Goal: Task Accomplishment & Management: Complete application form

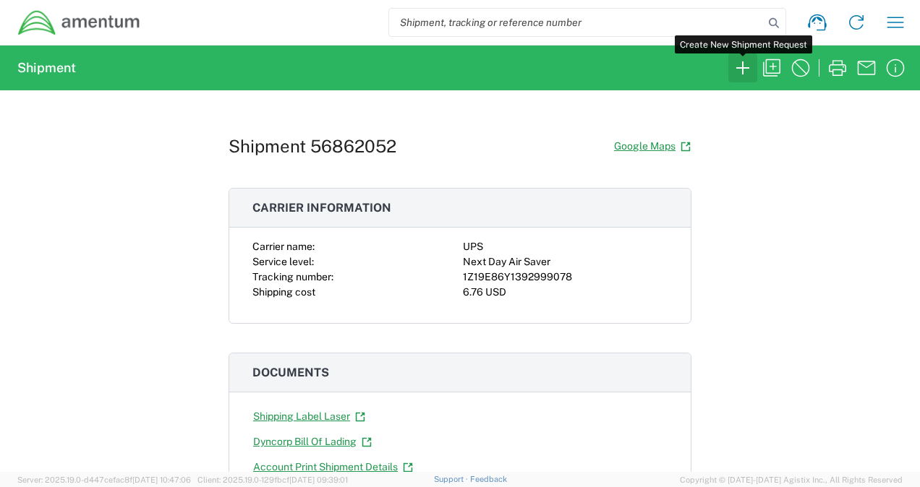
click at [743, 72] on icon "button" at bounding box center [742, 67] width 23 height 23
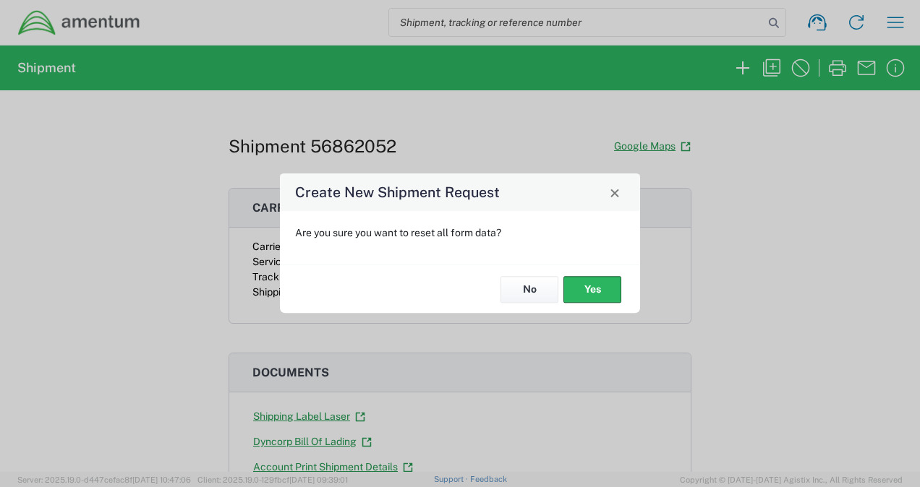
click at [610, 203] on div "Create New Shipment Request" at bounding box center [460, 193] width 360 height 38
click at [610, 197] on span "Close" at bounding box center [615, 193] width 10 height 10
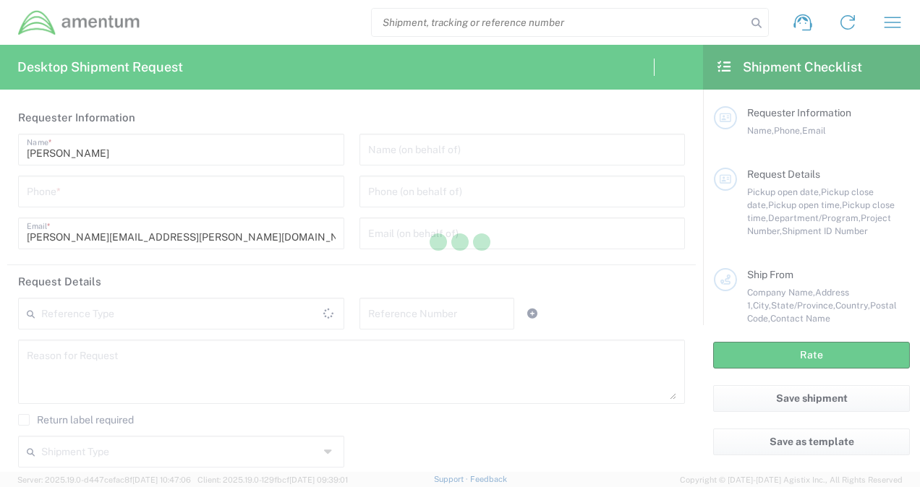
type input "[GEOGRAPHIC_DATA]"
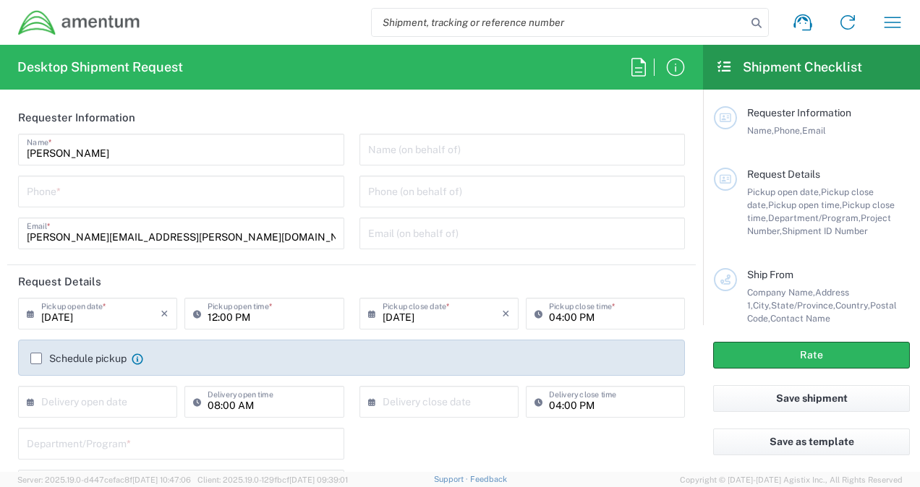
type input "[GEOGRAPHIC_DATA]"
click at [316, 195] on input "tel" at bounding box center [181, 190] width 309 height 25
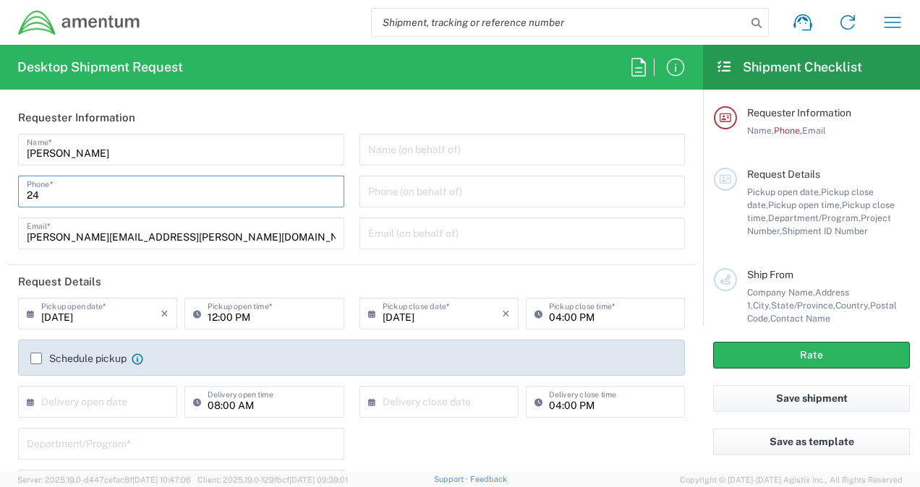
type input "2"
type input "2403856004"
click at [340, 210] on div "[PERSON_NAME] Name * [PHONE_NUMBER] Phone * [PERSON_NAME][EMAIL_ADDRESS][PERSON…" at bounding box center [181, 197] width 341 height 126
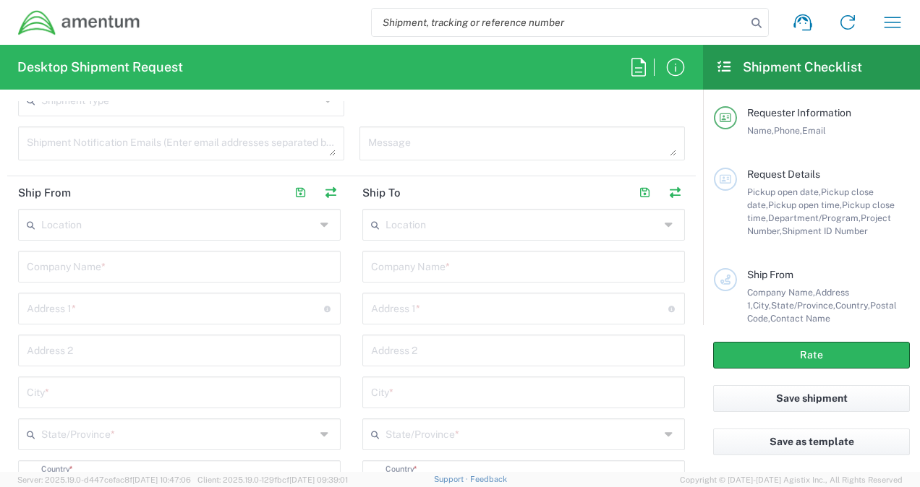
scroll to position [607, 0]
click at [170, 270] on input "text" at bounding box center [179, 266] width 305 height 25
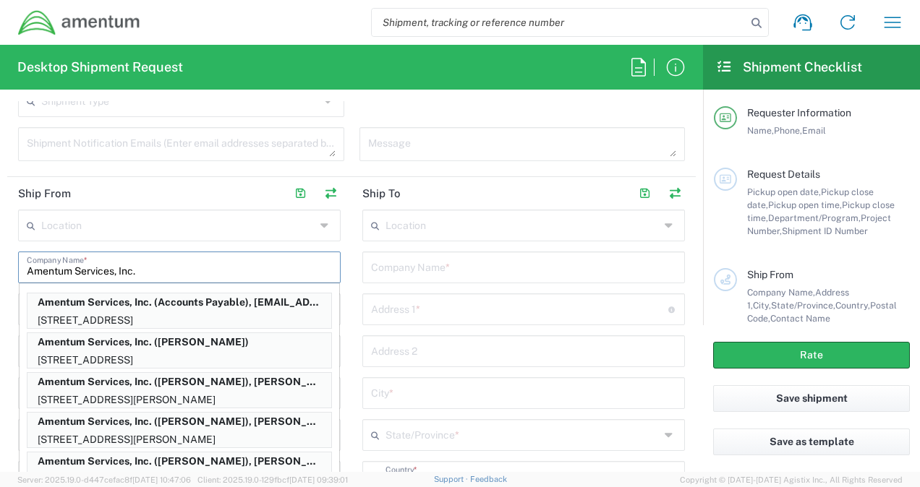
type input "Amentum Services, Inc."
click at [351, 268] on main "Location [PHONE_NUMBER] [PHONE_NUMBER] [PHONE_NUMBER] [PHONE_NUMBER] [PHONE_NUM…" at bounding box center [523, 473] width 344 height 527
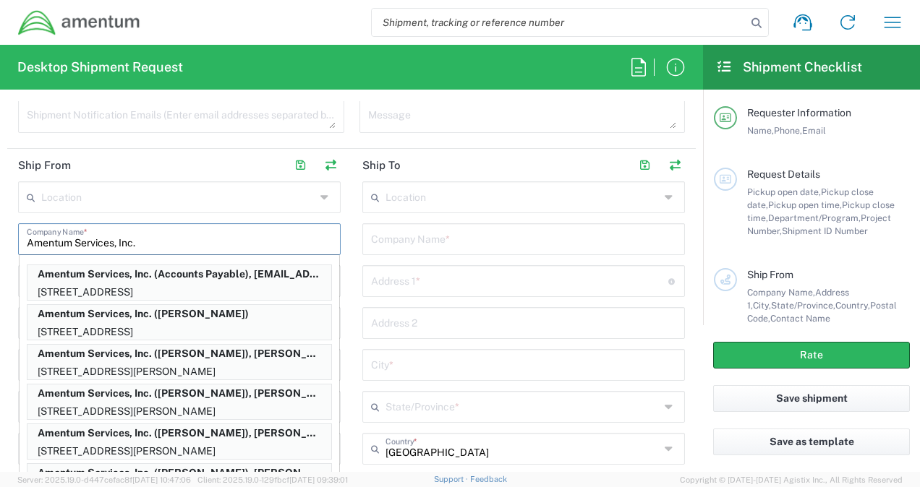
click at [293, 240] on input "Amentum Services, Inc." at bounding box center [179, 238] width 305 height 25
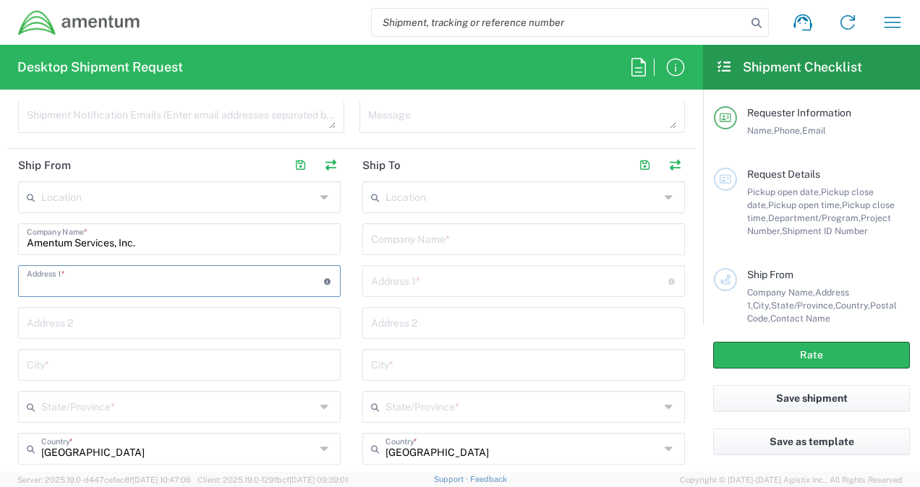
click at [264, 269] on input "text" at bounding box center [175, 280] width 297 height 25
type input "[STREET_ADDRESS]"
click at [166, 364] on input "text" at bounding box center [179, 363] width 305 height 25
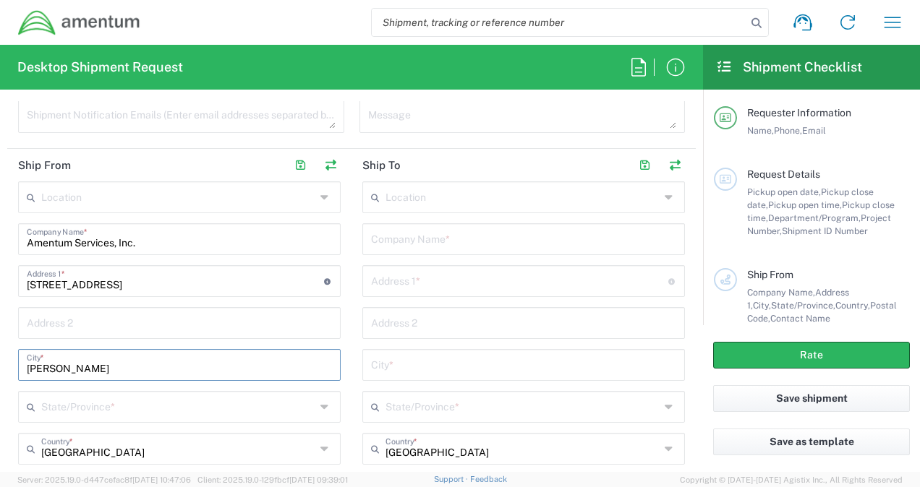
type input "[PERSON_NAME]"
click at [124, 399] on input "text" at bounding box center [178, 405] width 274 height 25
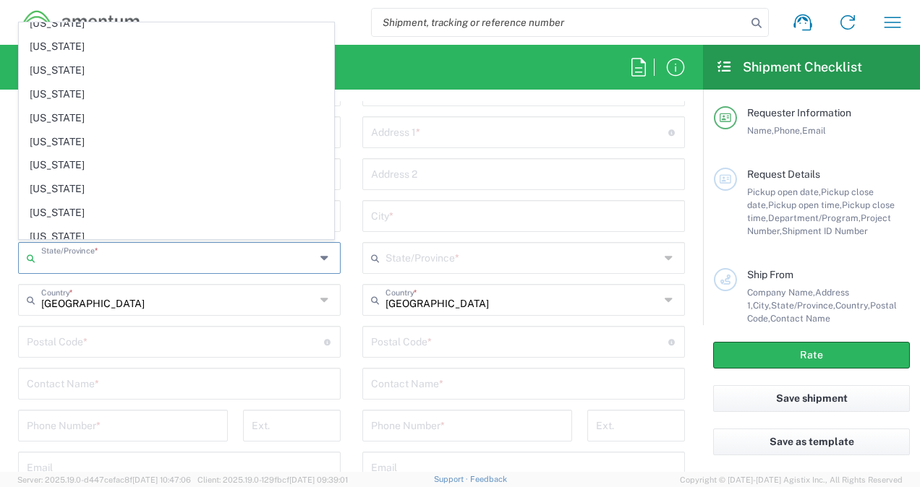
scroll to position [435, 0]
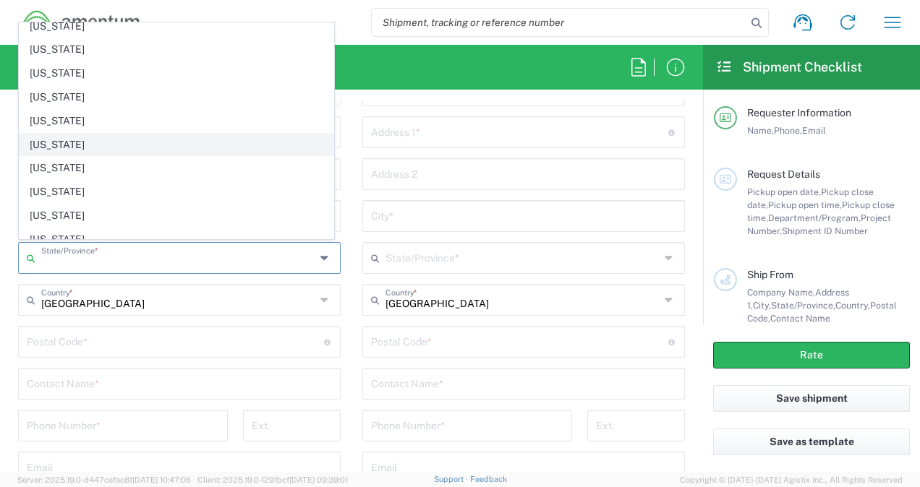
click at [72, 134] on span "[US_STATE]" at bounding box center [177, 145] width 314 height 22
type input "[US_STATE]"
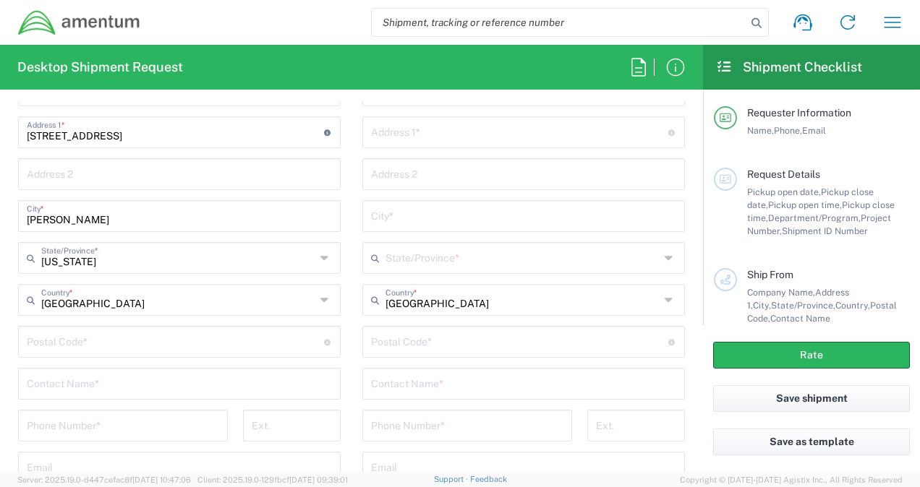
click at [103, 344] on input "undefined" at bounding box center [175, 340] width 297 height 25
type input "2"
type input "21704"
click at [351, 354] on main "Location [PHONE_NUMBER] [PHONE_NUMBER] [PHONE_NUMBER] [PHONE_NUMBER] [PHONE_NUM…" at bounding box center [523, 296] width 344 height 527
click at [185, 344] on input "undefined" at bounding box center [175, 340] width 297 height 25
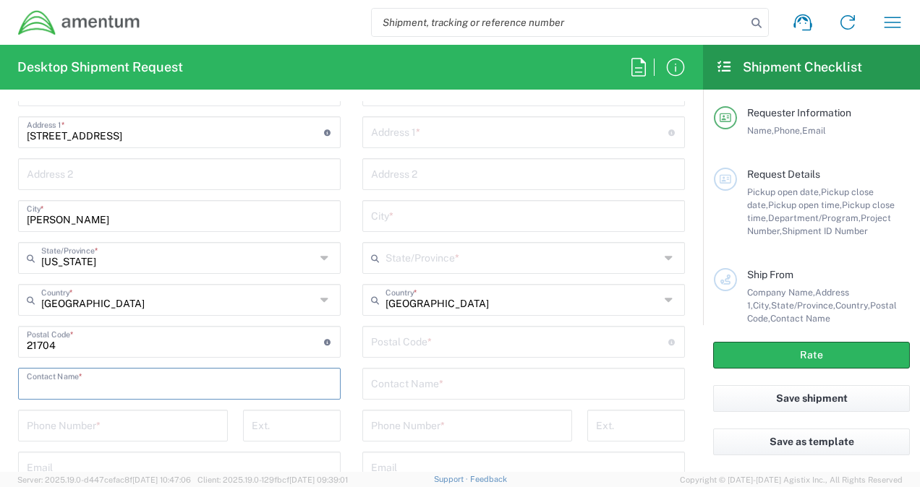
click at [259, 379] on input "text" at bounding box center [179, 382] width 305 height 25
type input "[PERSON_NAME]"
click at [192, 424] on input "tel" at bounding box center [123, 424] width 192 height 25
type input "3019444567"
click at [351, 398] on main "Location [PHONE_NUMBER] [PHONE_NUMBER] [PHONE_NUMBER] [PHONE_NUMBER] [PHONE_NUM…" at bounding box center [523, 296] width 344 height 527
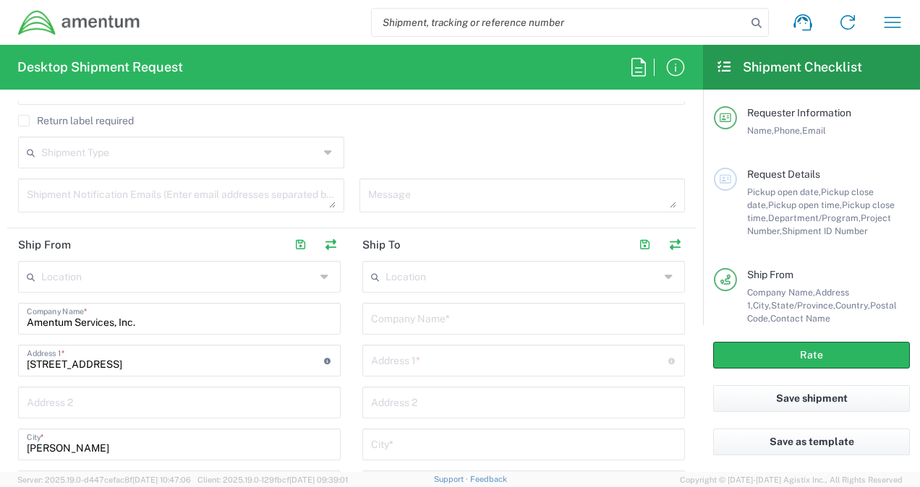
scroll to position [561, 0]
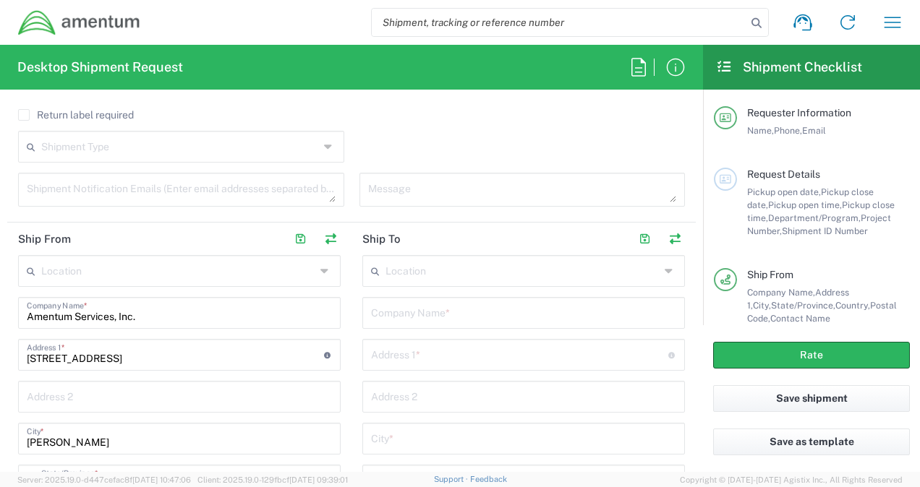
click at [391, 315] on input "text" at bounding box center [523, 311] width 305 height 25
click at [432, 318] on input "Werwaiss & Co Inc." at bounding box center [523, 311] width 305 height 25
type input "Werwaiss & Co. Inc."
click at [401, 341] on input "text" at bounding box center [519, 353] width 297 height 25
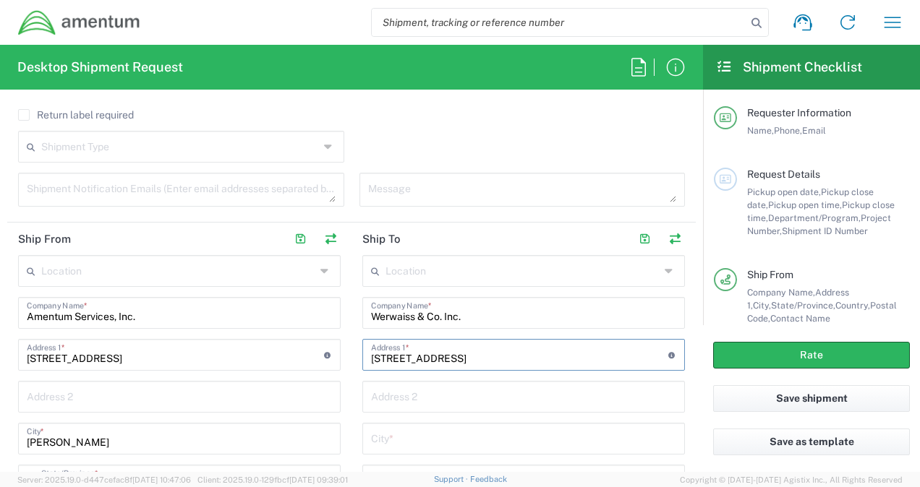
type input "[STREET_ADDRESS]"
click at [371, 401] on input "text" at bounding box center [523, 395] width 305 height 25
type input "Suite 300"
click at [392, 441] on input "text" at bounding box center [523, 437] width 305 height 25
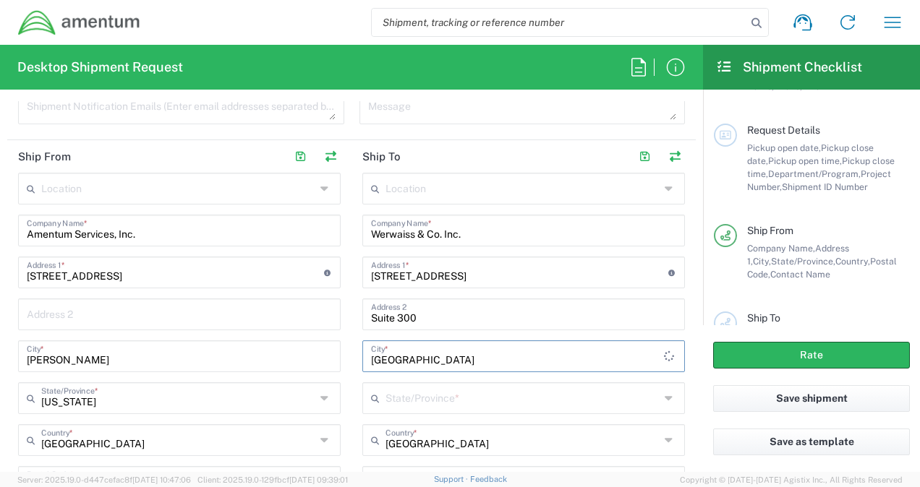
scroll to position [648, 0]
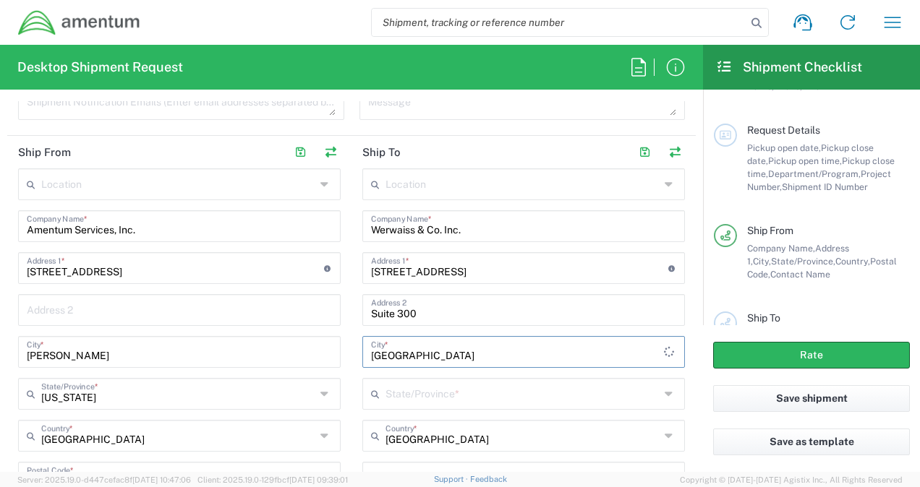
type input "[GEOGRAPHIC_DATA]"
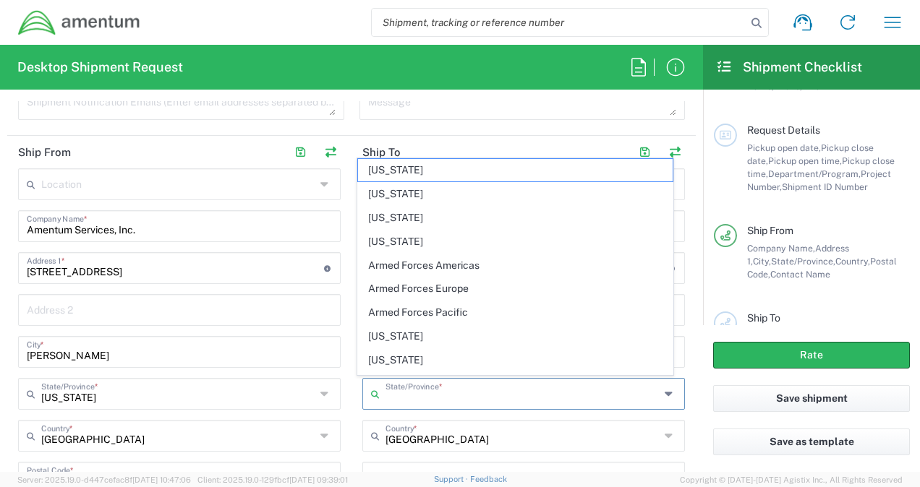
click at [511, 398] on input "text" at bounding box center [522, 392] width 274 height 25
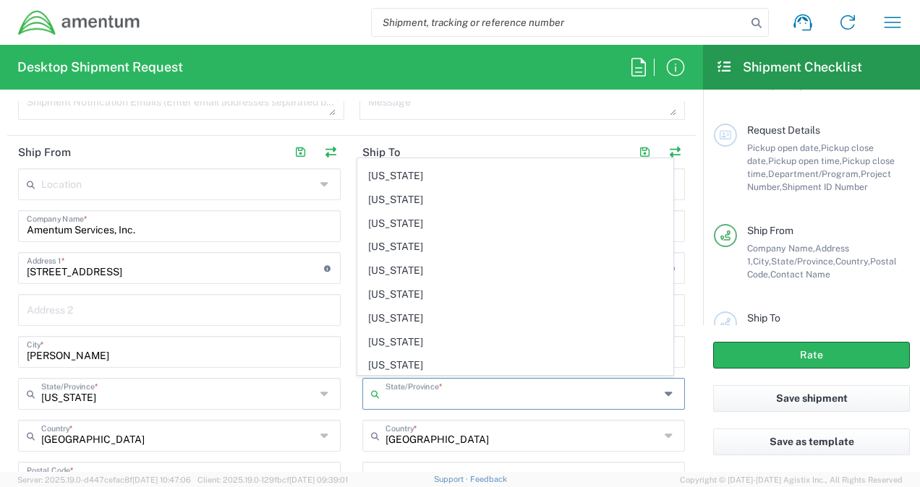
scroll to position [691, 0]
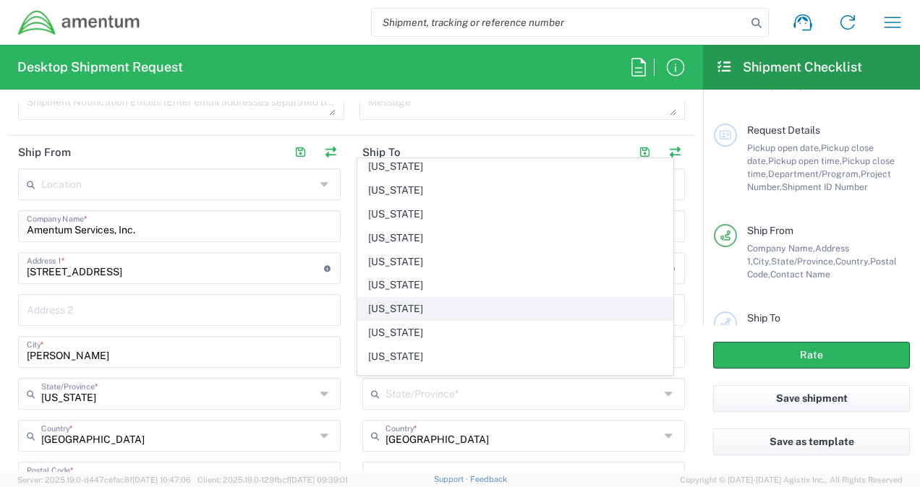
click at [417, 298] on span "[US_STATE]" at bounding box center [515, 309] width 314 height 22
type input "[US_STATE]"
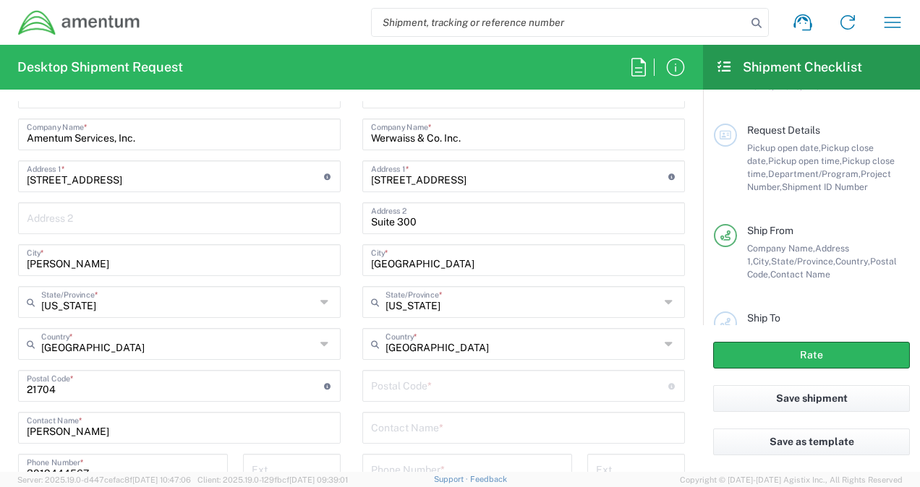
scroll to position [741, 0]
click at [437, 383] on input "undefined" at bounding box center [519, 384] width 297 height 25
type input "11101"
click at [409, 428] on input "text" at bounding box center [523, 426] width 305 height 25
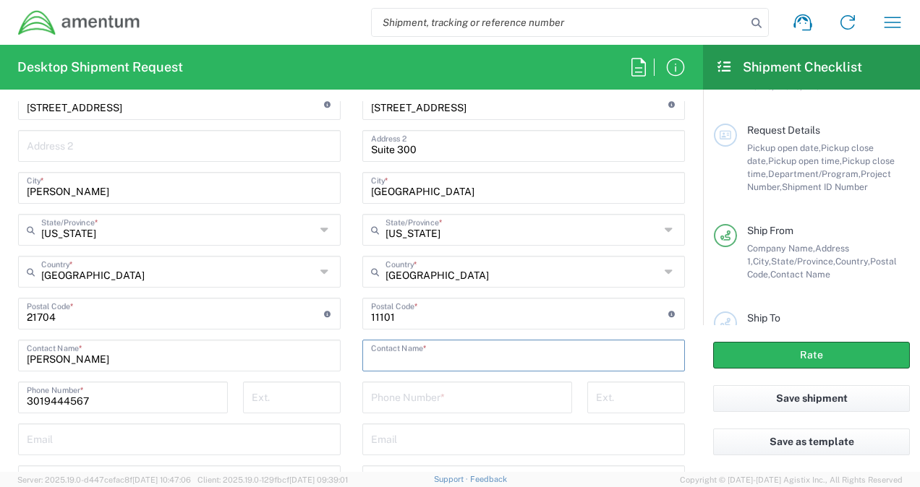
scroll to position [814, 0]
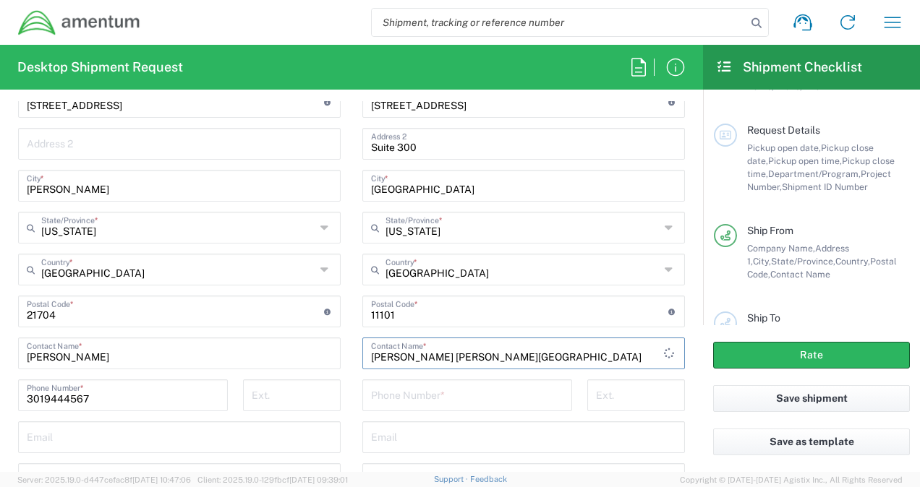
type input "[PERSON_NAME] [PERSON_NAME][GEOGRAPHIC_DATA]"
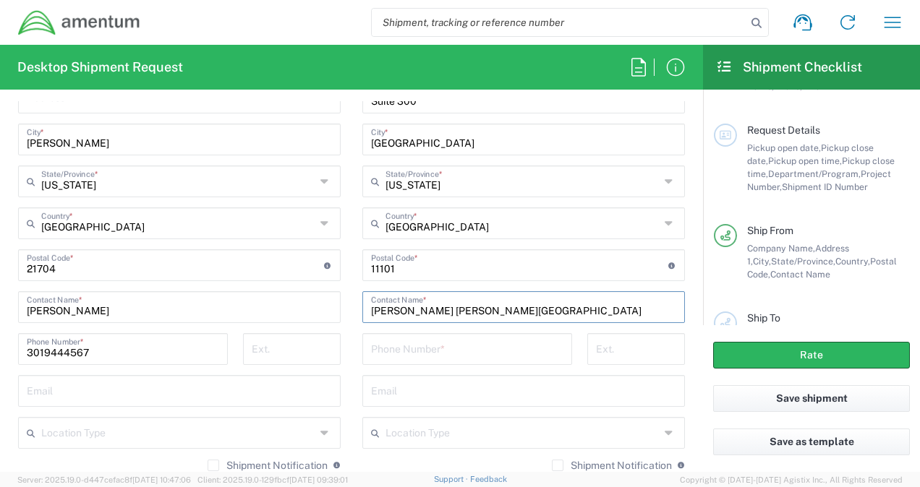
scroll to position [861, 0]
click at [453, 340] on input "tel" at bounding box center [467, 347] width 192 height 25
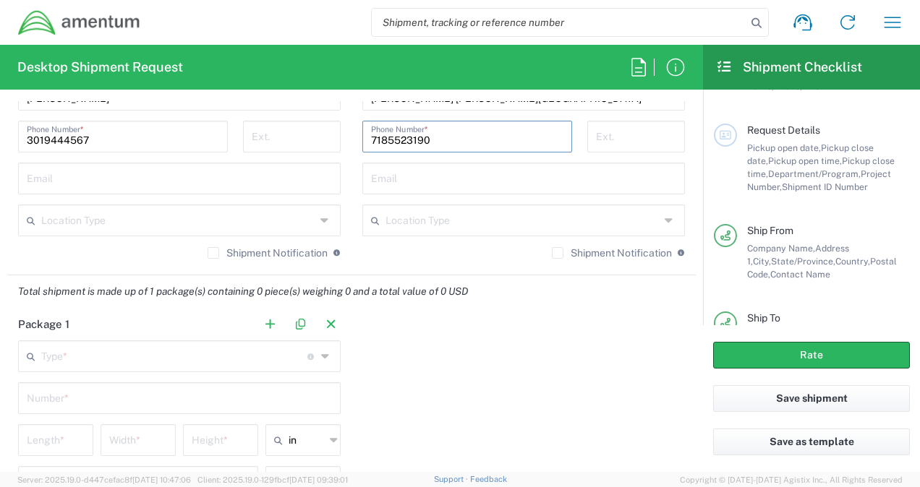
scroll to position [1092, 0]
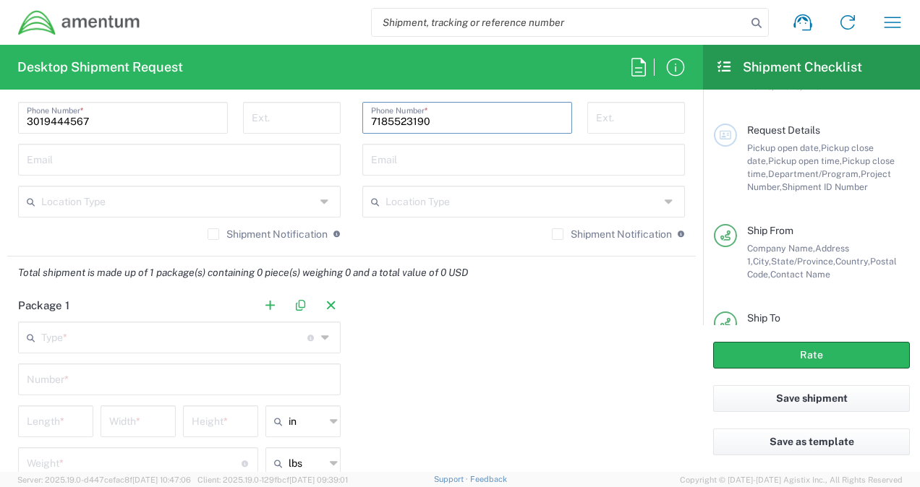
type input "7185523190"
click at [235, 344] on input "text" at bounding box center [174, 336] width 266 height 25
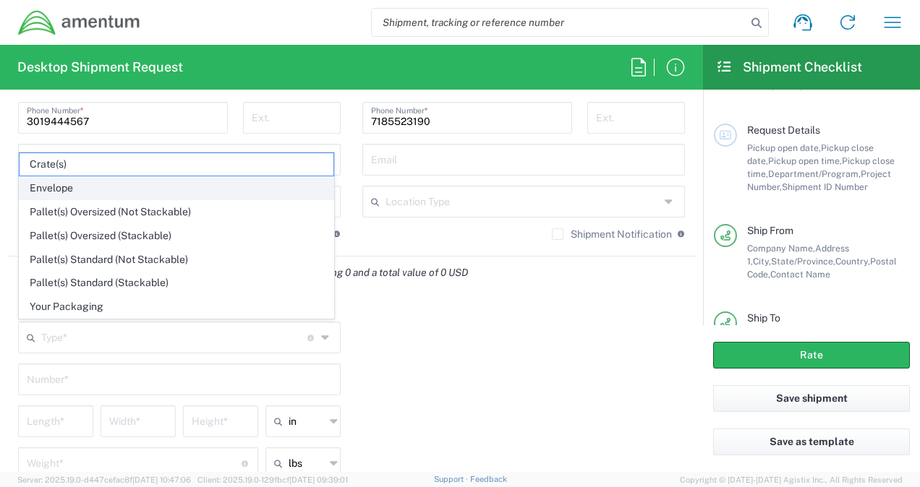
click at [67, 189] on span "Envelope" at bounding box center [177, 188] width 314 height 22
type input "Envelope"
type input "1"
type input "9.5"
type input "12.5"
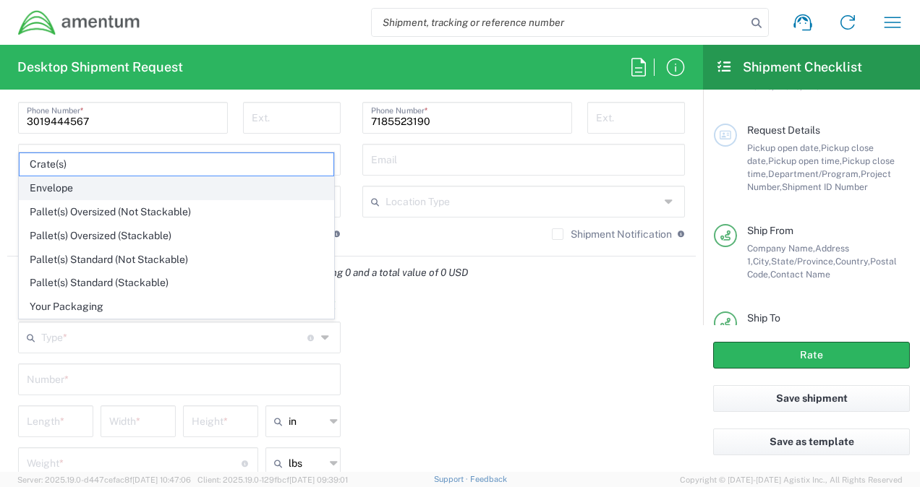
type input "0.25"
type input "1"
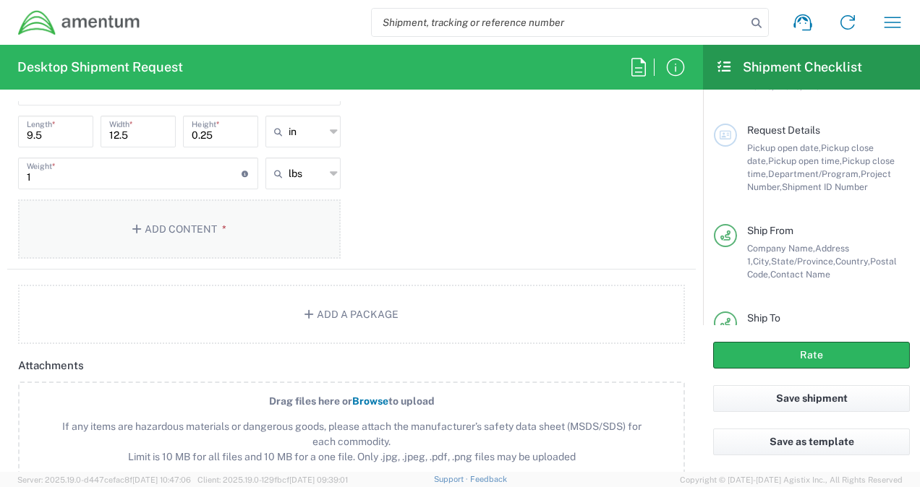
scroll to position [1389, 0]
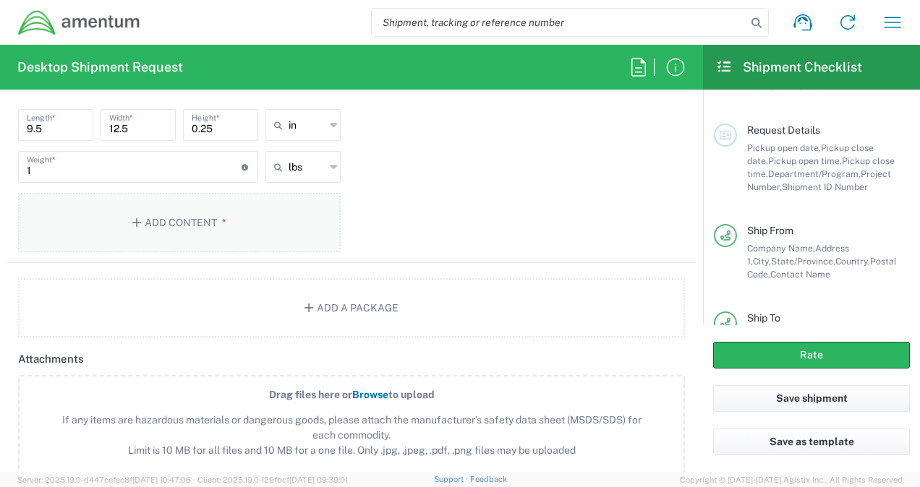
click at [223, 221] on button "Add Content *" at bounding box center [179, 222] width 323 height 59
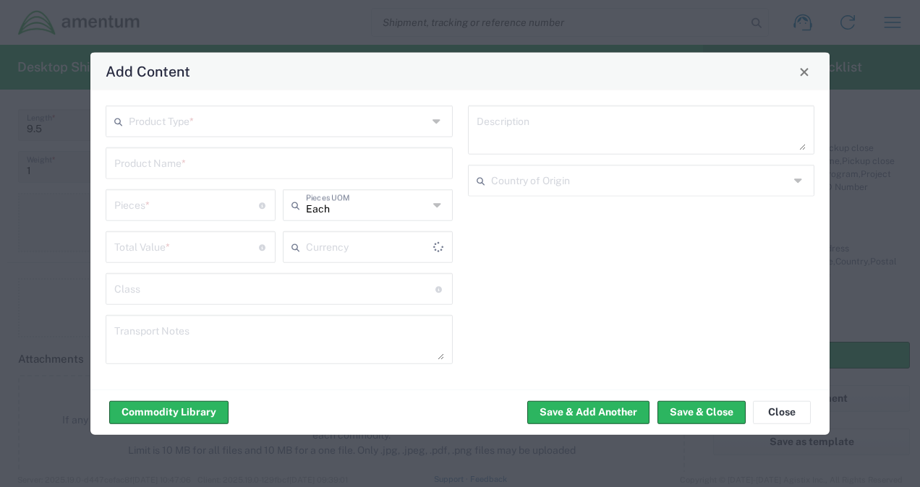
type input "US Dollar"
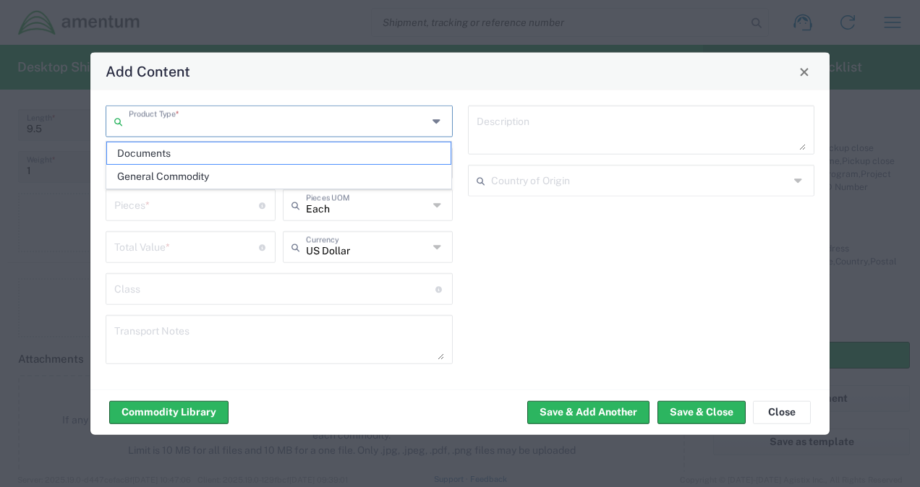
click at [281, 127] on input "text" at bounding box center [278, 120] width 299 height 25
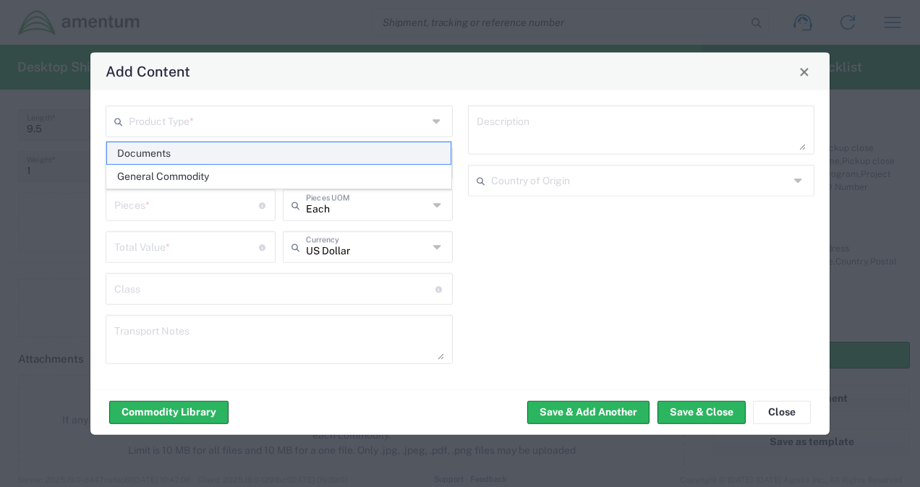
click at [267, 149] on span "Documents" at bounding box center [279, 153] width 344 height 22
type input "Documents"
type input "1"
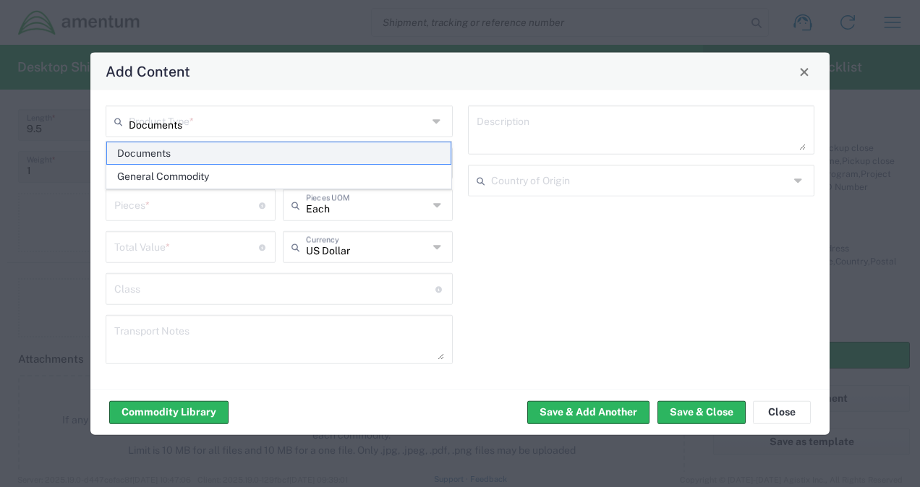
type textarea "Documents"
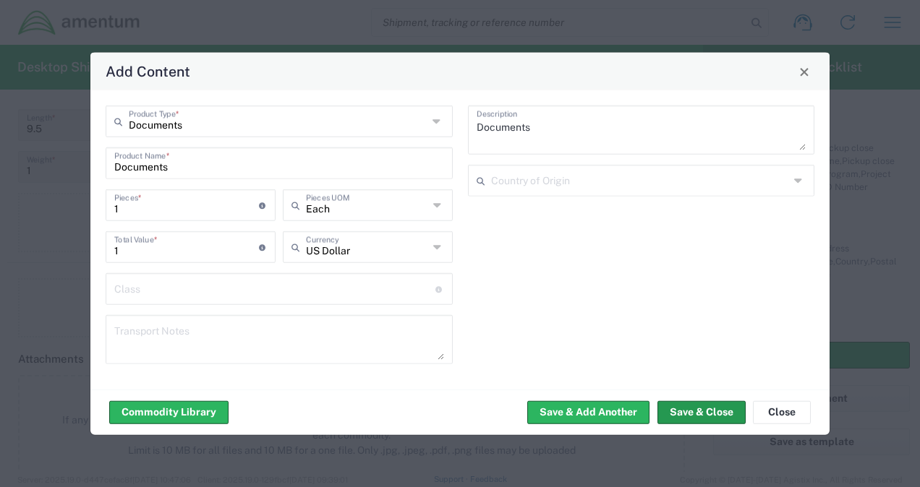
click at [710, 419] on button "Save & Close" at bounding box center [701, 412] width 88 height 23
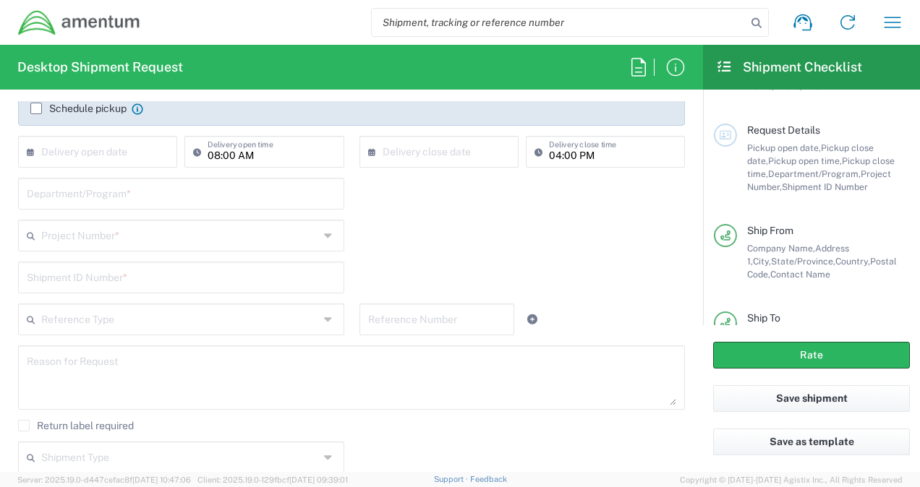
scroll to position [252, 0]
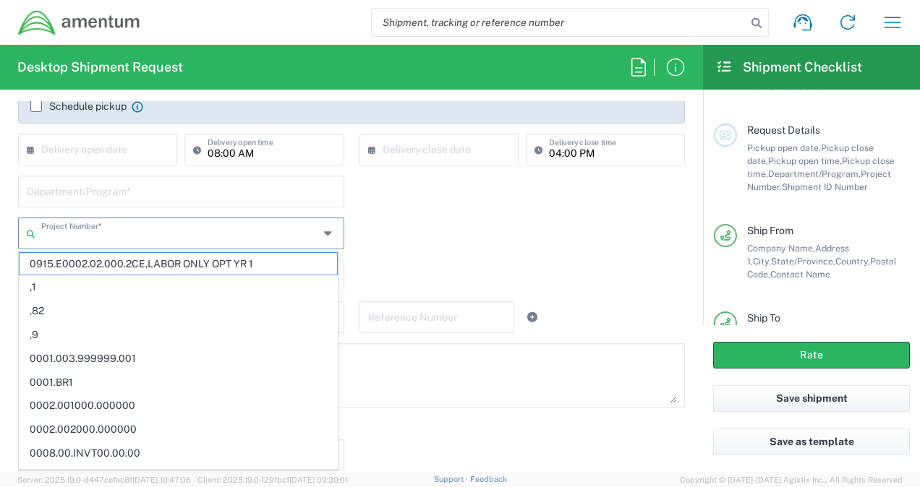
click at [207, 221] on input "text" at bounding box center [180, 232] width 278 height 25
type input "ADMN.100046.00000"
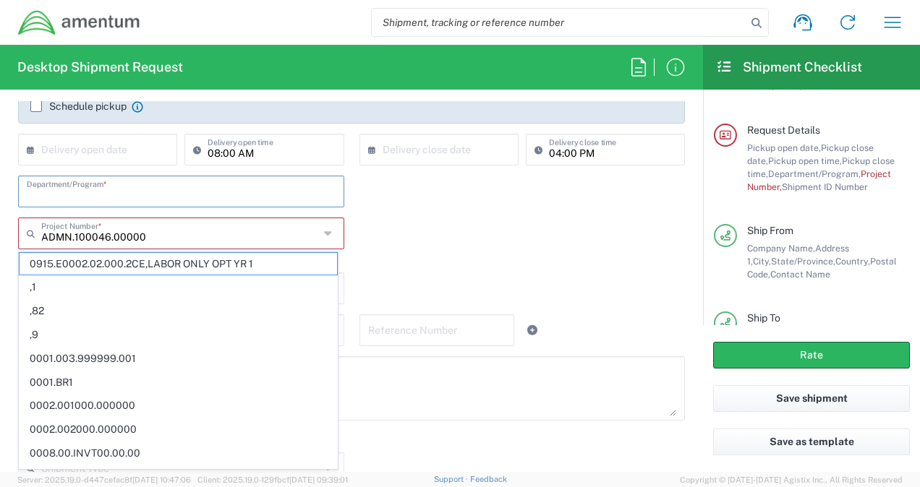
click at [172, 194] on input "text" at bounding box center [181, 190] width 309 height 25
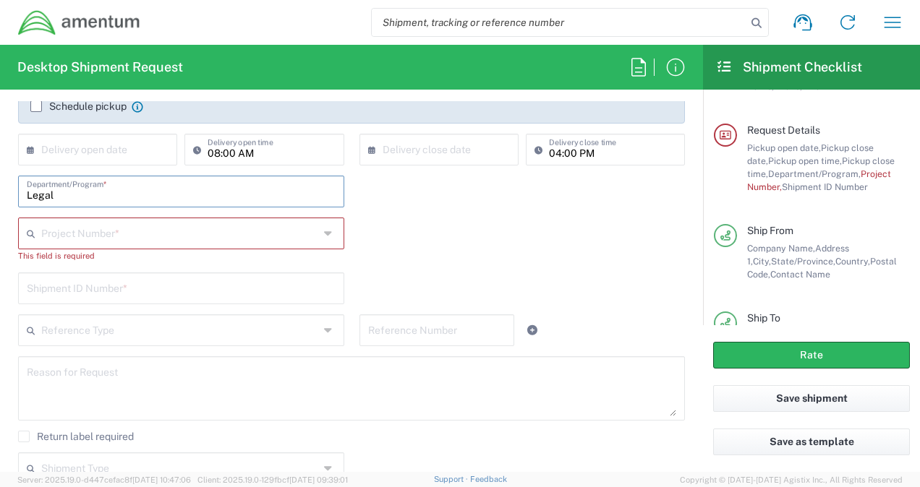
type input "Legal"
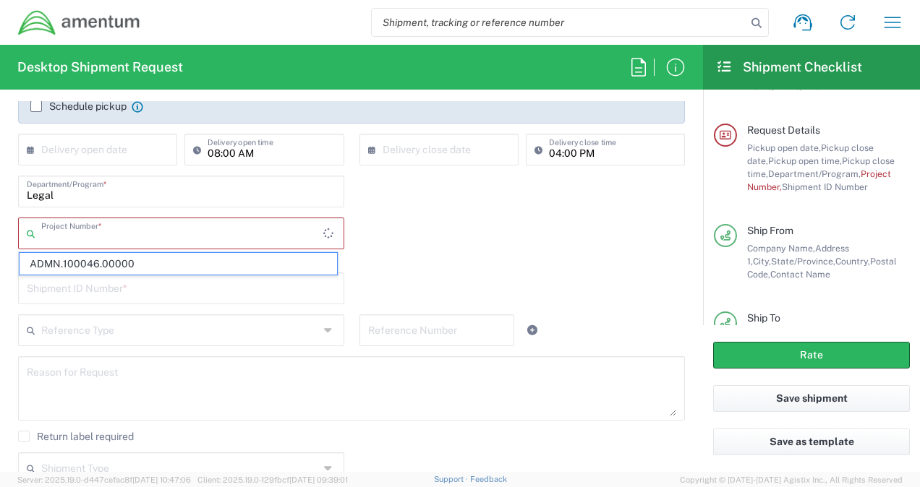
click at [135, 239] on input "text" at bounding box center [182, 232] width 282 height 25
click at [124, 266] on span "ADMN.100046.00000" at bounding box center [178, 264] width 317 height 22
type input "ADMN.100046.00000"
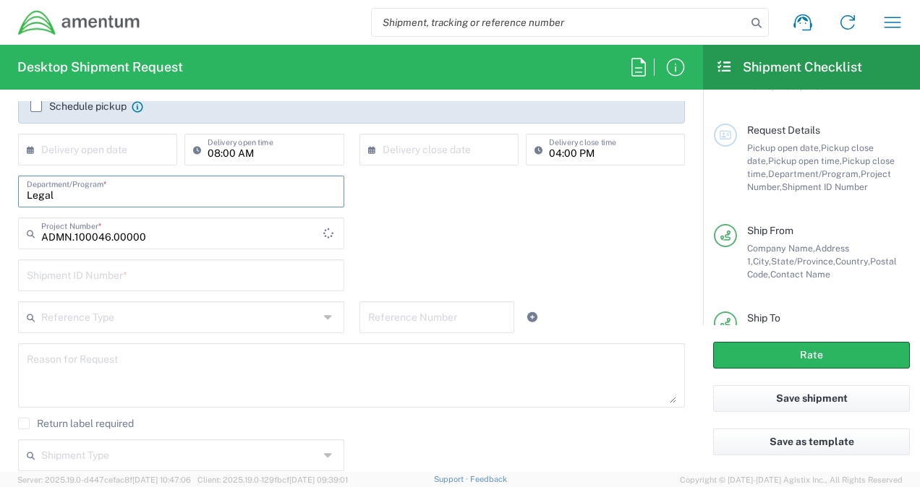
click at [122, 192] on input "Legal" at bounding box center [181, 190] width 309 height 25
type input "Legal G&A"
click at [101, 284] on input "text" at bounding box center [181, 274] width 309 height 25
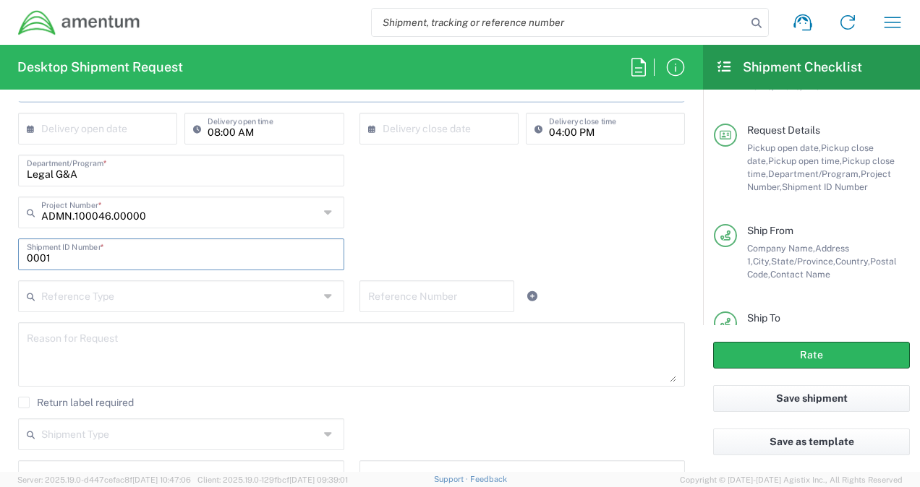
scroll to position [276, 0]
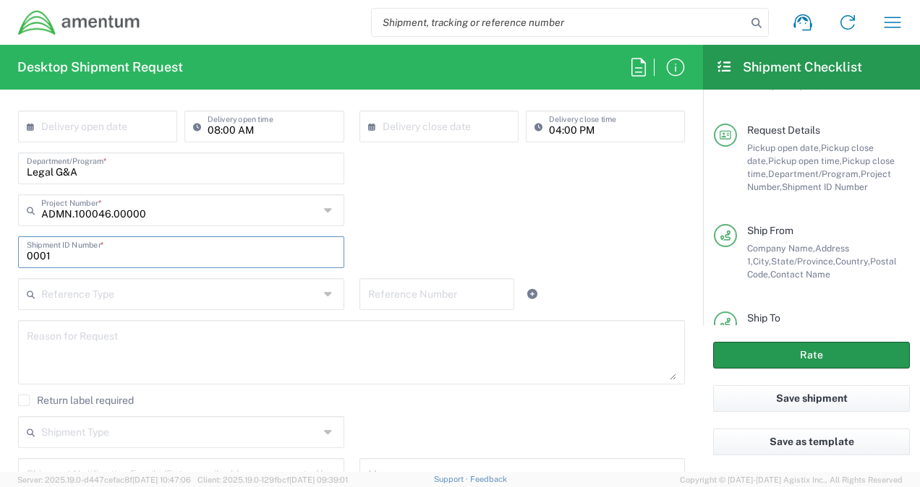
type input "0001"
click at [722, 356] on button "Rate" at bounding box center [811, 355] width 197 height 27
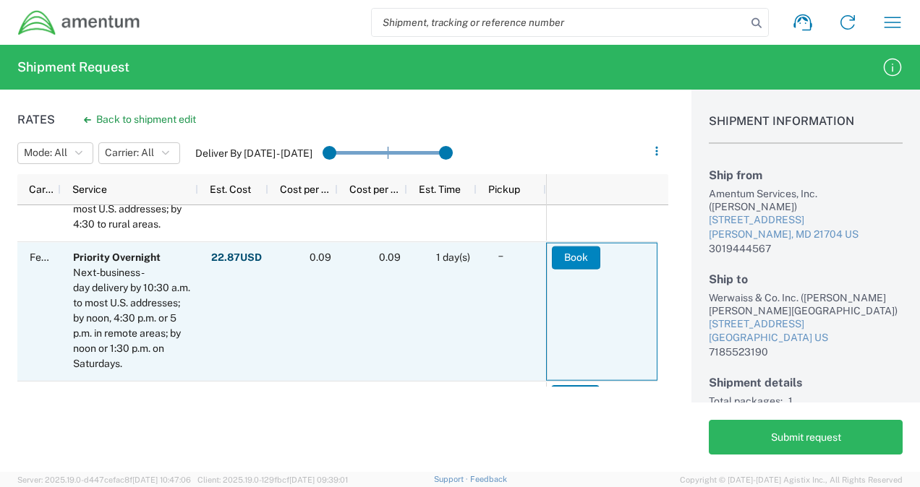
click at [567, 261] on button "Book" at bounding box center [576, 257] width 48 height 23
